Goal: Find specific page/section: Find specific page/section

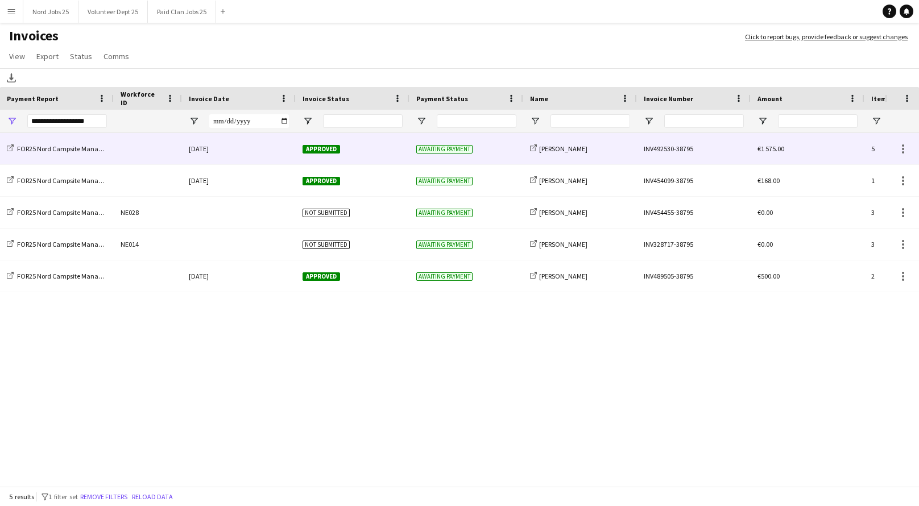
click at [697, 152] on div "INV492530-38795" at bounding box center [694, 148] width 114 height 31
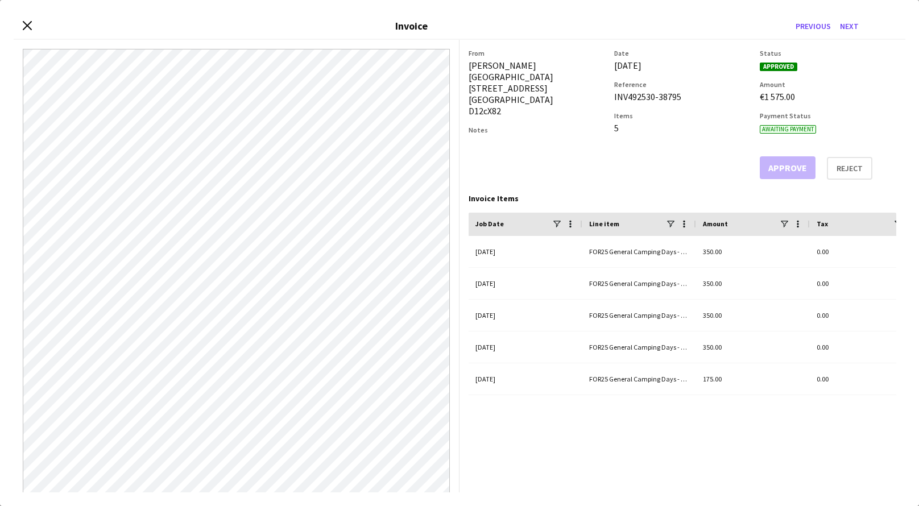
drag, startPoint x: 681, startPoint y: 100, endPoint x: 611, endPoint y: 98, distance: 70.0
click at [611, 98] on div "From [PERSON_NAME] [GEOGRAPHIC_DATA] [STREET_ADDRESS] Notes Date [DATE] Referen…" at bounding box center [683, 114] width 428 height 131
copy div "INV492530-38795"
click at [20, 27] on div "Close invoice dialog Invoice Previous Next" at bounding box center [460, 27] width 892 height 26
click at [26, 28] on icon "Close invoice dialog" at bounding box center [27, 25] width 11 height 11
